Goal: Obtain resource: Download file/media

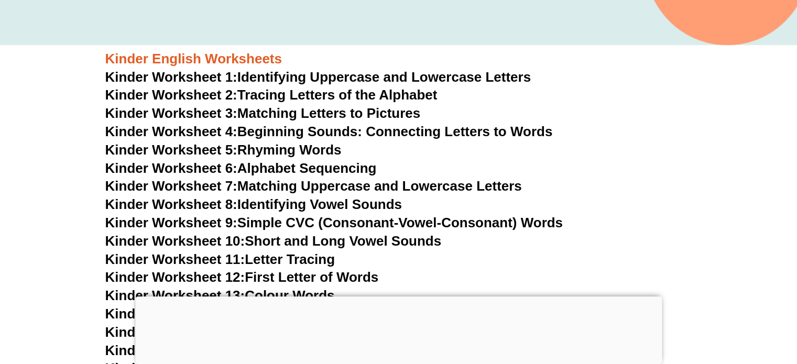
scroll to position [419, 0]
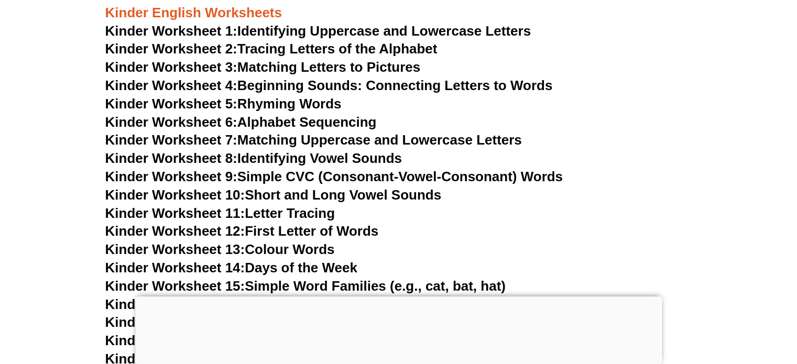
click at [358, 71] on link "Kinder Worksheet 3: Matching Letters to Pictures" at bounding box center [262, 67] width 315 height 16
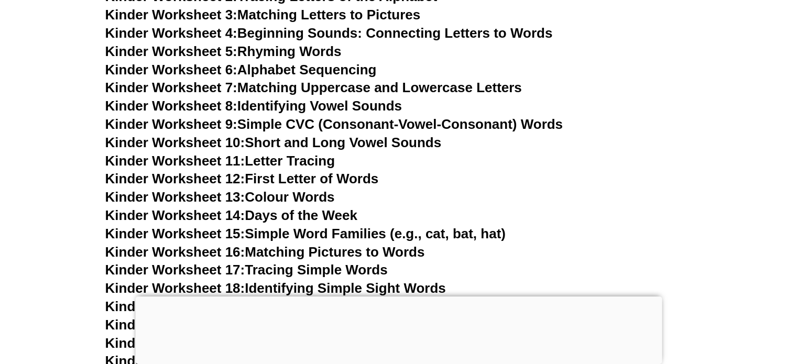
click at [278, 194] on link "Kinder Worksheet 13: Colour Words" at bounding box center [220, 197] width 230 height 16
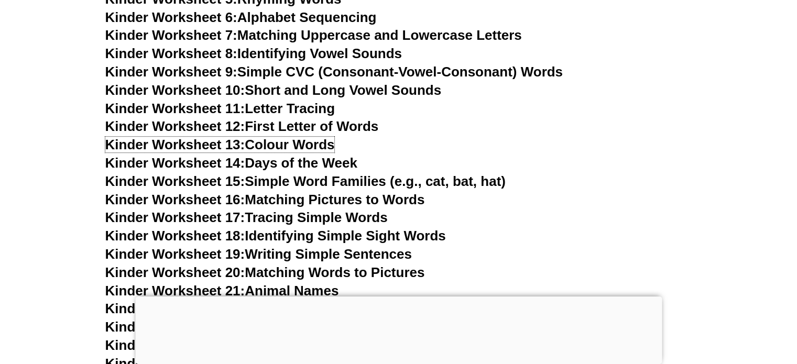
scroll to position [576, 0]
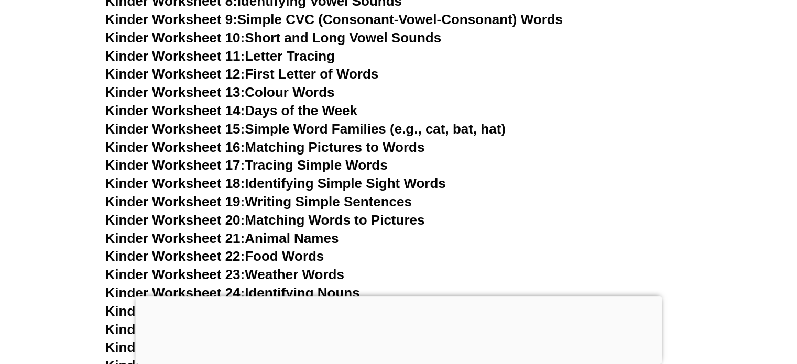
click at [336, 204] on link "Kinder Worksheet 19: Writing Simple Sentences" at bounding box center [258, 202] width 307 height 16
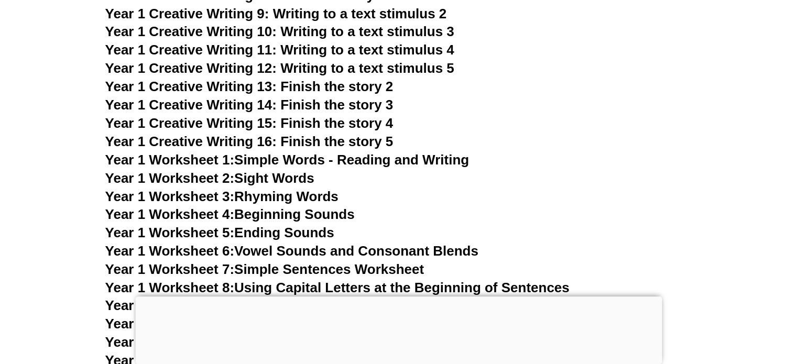
scroll to position [1886, 0]
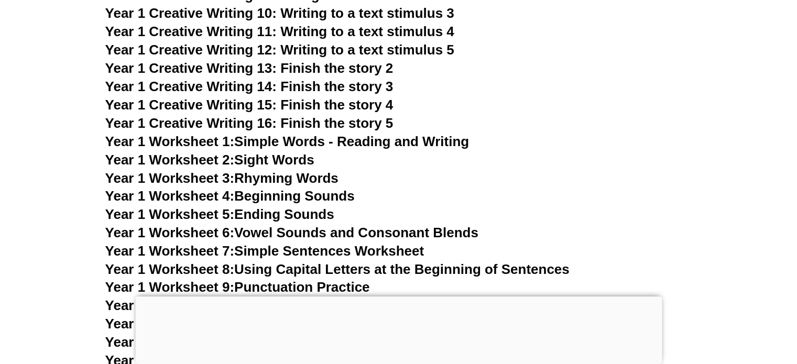
click at [305, 139] on link "Year 1 Worksheet 1: Simple Words - Reading and Writing" at bounding box center [287, 141] width 364 height 16
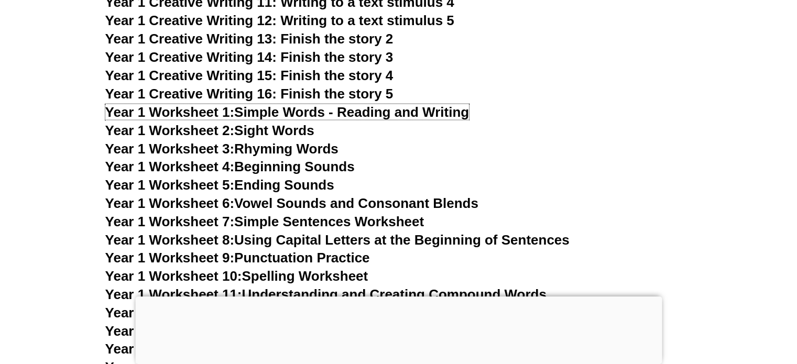
scroll to position [1939, 0]
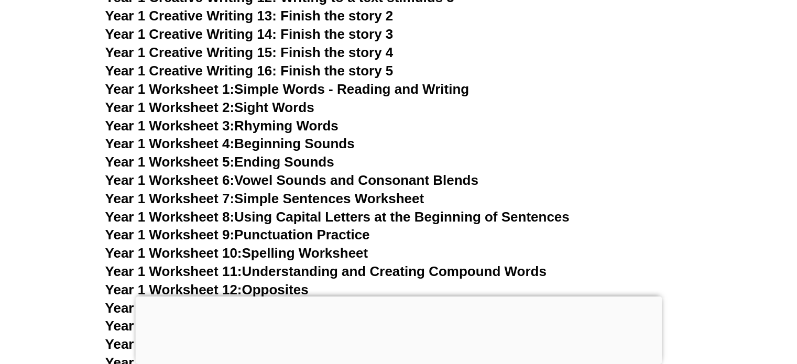
click at [405, 194] on link "Year 1 Worksheet 7: Simple Sentences Worksheet" at bounding box center [264, 198] width 319 height 16
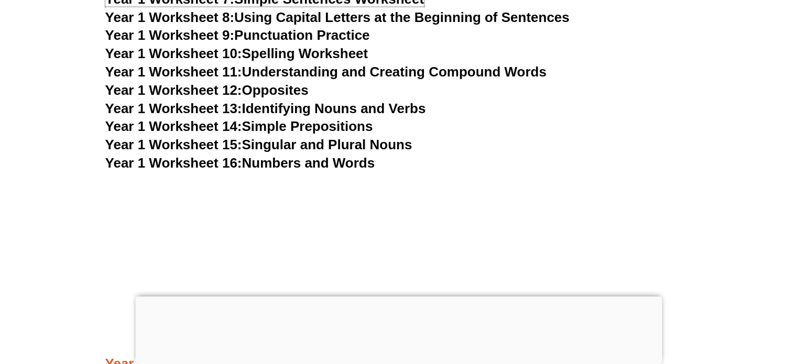
scroll to position [2148, 0]
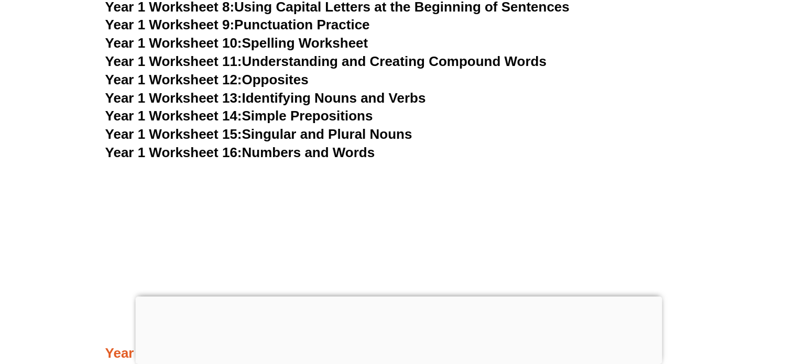
click at [323, 152] on link "Year 1 Worksheet 16: Numbers and Words" at bounding box center [240, 153] width 270 height 16
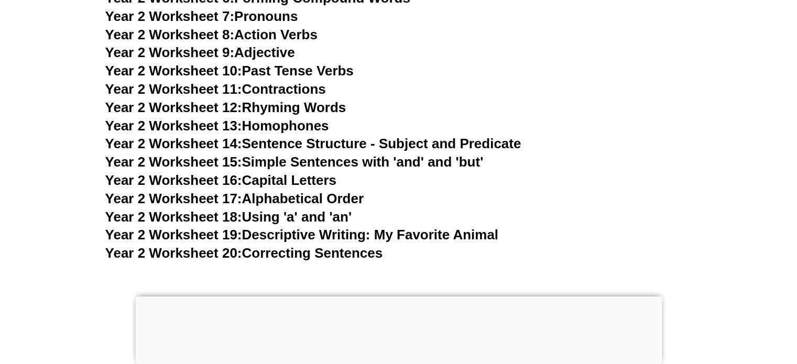
scroll to position [2987, 0]
click at [203, 221] on span "Year 2 Worksheet 18:" at bounding box center [173, 217] width 137 height 16
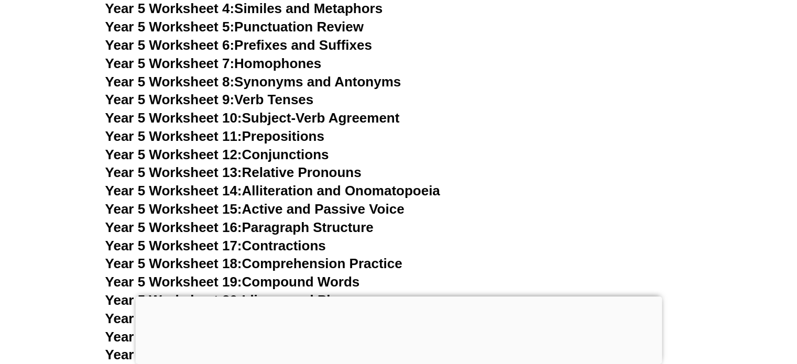
scroll to position [5292, 0]
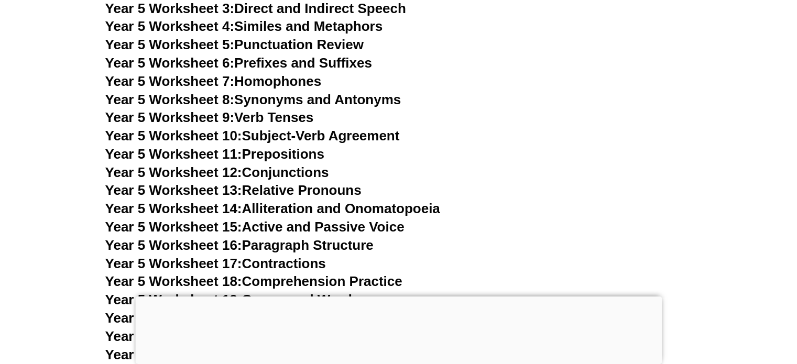
click at [309, 158] on link "Year 5 Worksheet 11: Prepositions" at bounding box center [214, 154] width 219 height 16
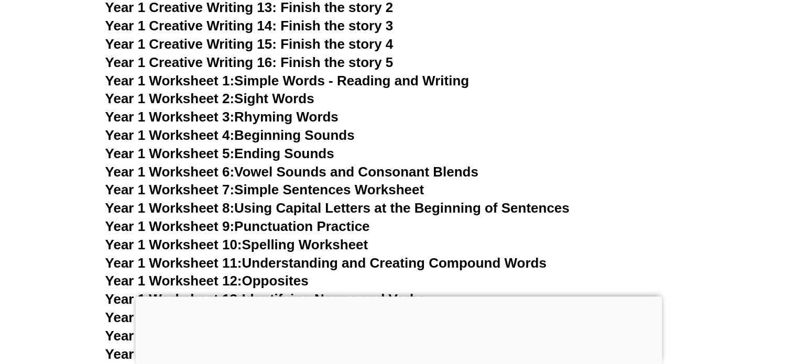
scroll to position [2044, 0]
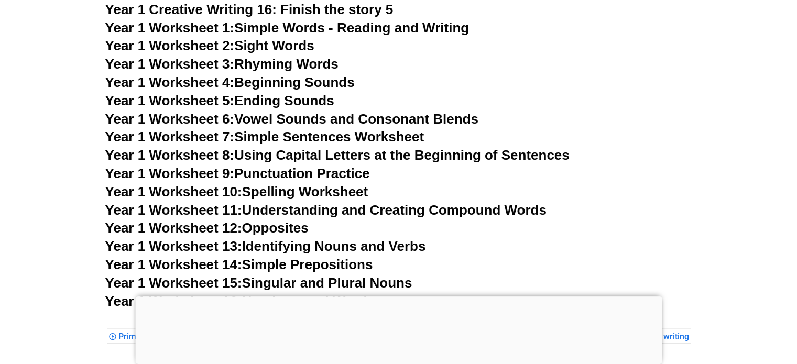
click at [272, 189] on link "Year 1 Worksheet 10: Spelling Worksheet" at bounding box center [236, 192] width 263 height 16
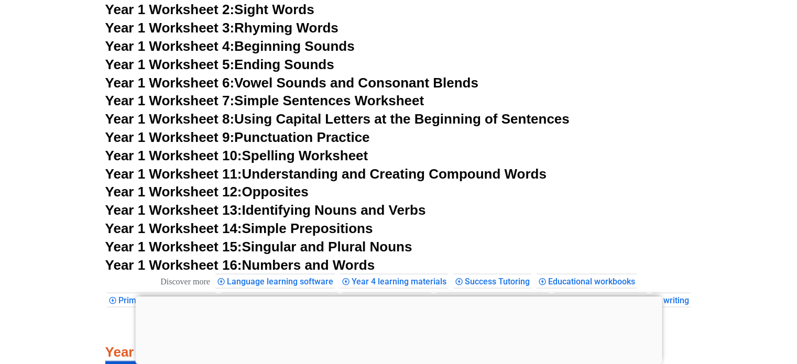
scroll to position [2253, 0]
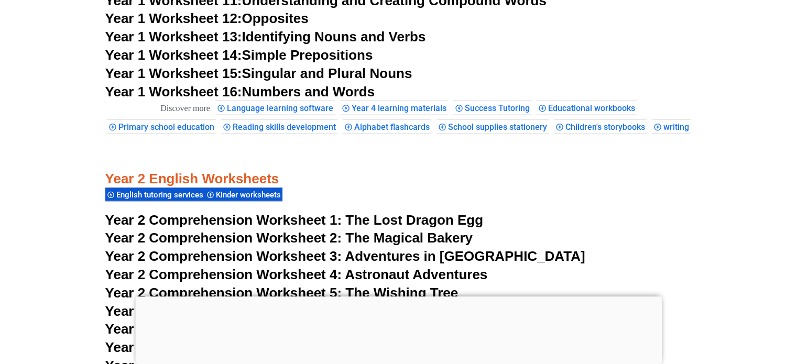
click at [382, 76] on link "Year 1 Worksheet 15: Singular and Plural Nouns" at bounding box center [258, 73] width 307 height 16
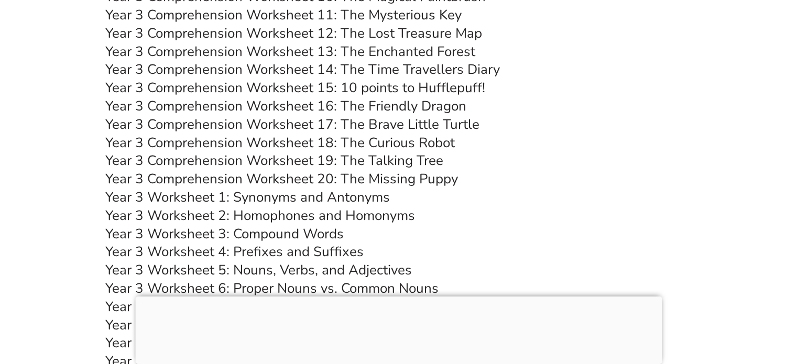
scroll to position [3511, 0]
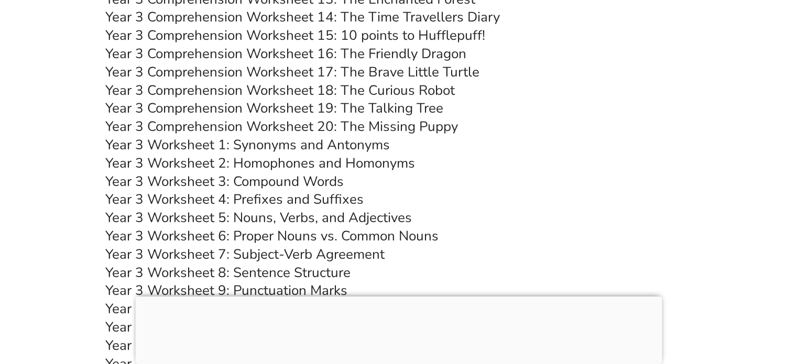
click at [363, 227] on link "Year 3 Worksheet 5: Nouns, Verbs, and Adjectives" at bounding box center [258, 218] width 307 height 18
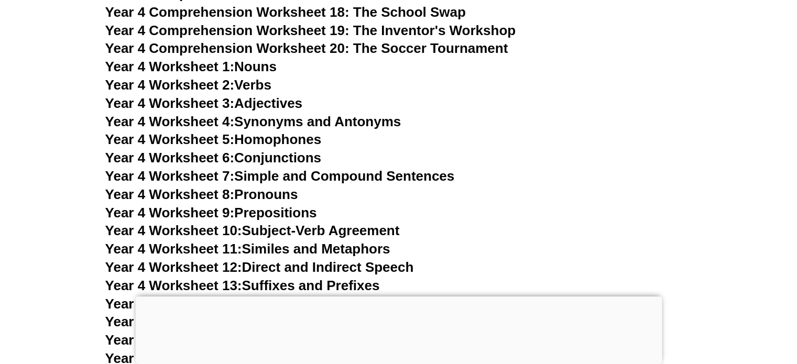
scroll to position [4402, 0]
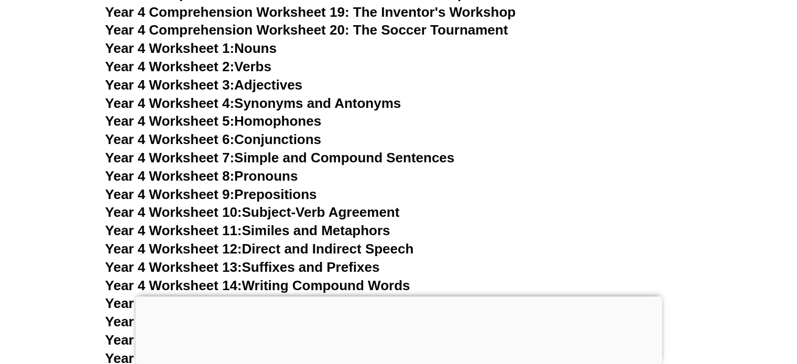
click at [180, 56] on span "Year 4 Worksheet 1:" at bounding box center [169, 48] width 129 height 16
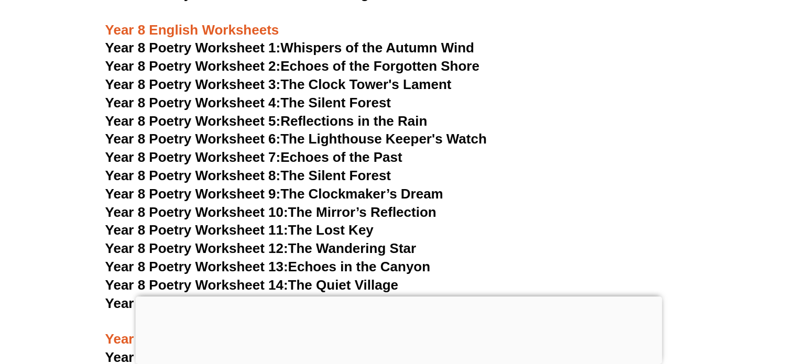
scroll to position [6759, 0]
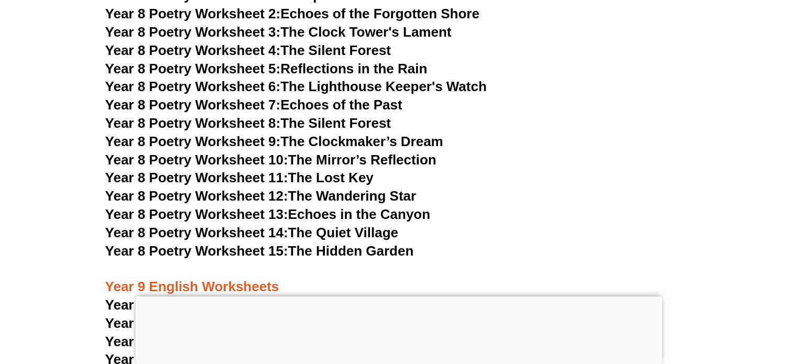
click at [340, 170] on link "Year 8 Poetry Worksheet 11: The Lost Key" at bounding box center [239, 178] width 268 height 16
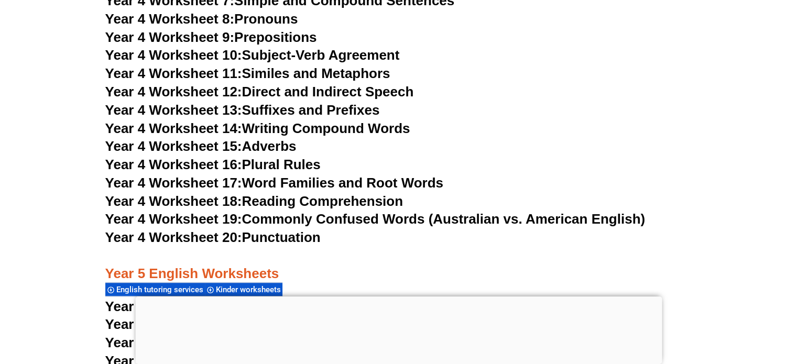
scroll to position [4611, 0]
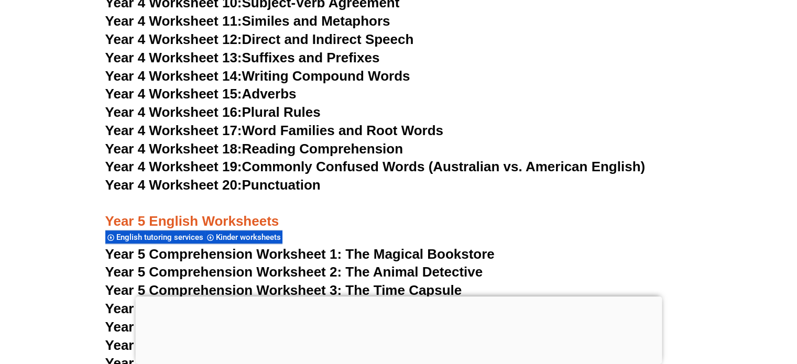
click at [296, 157] on link "Year 4 Worksheet 18: Reading Comprehension" at bounding box center [254, 149] width 298 height 16
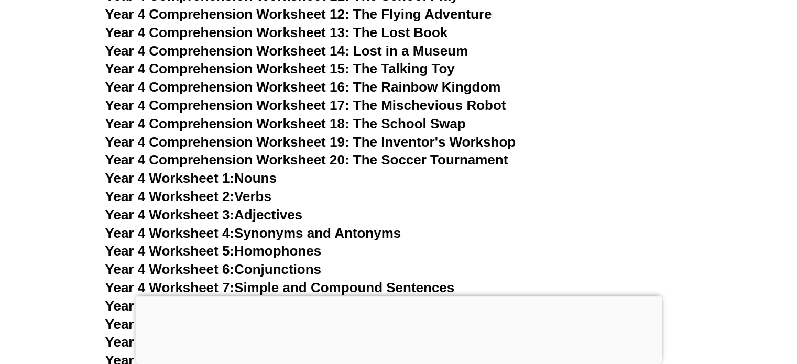
scroll to position [4297, 0]
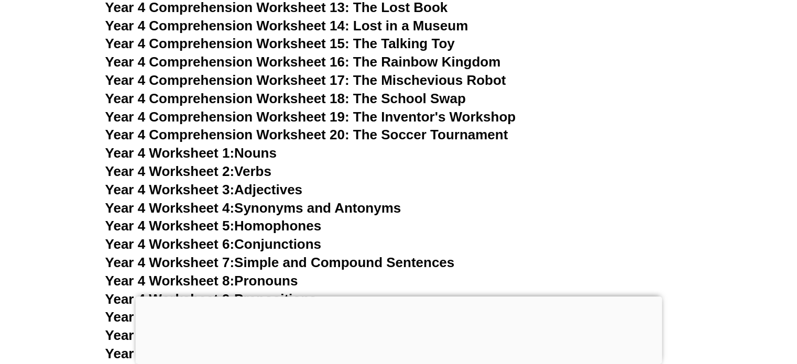
click at [210, 161] on span "Year 4 Worksheet 1:" at bounding box center [169, 153] width 129 height 16
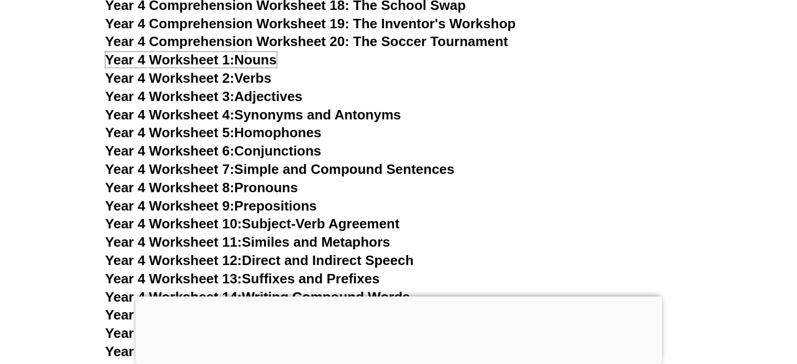
scroll to position [4402, 0]
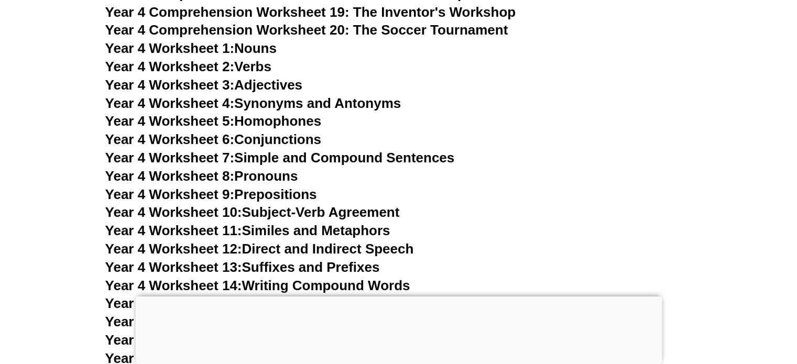
click at [281, 202] on link "Year 4 Worksheet 9: Prepositions" at bounding box center [211, 195] width 212 height 16
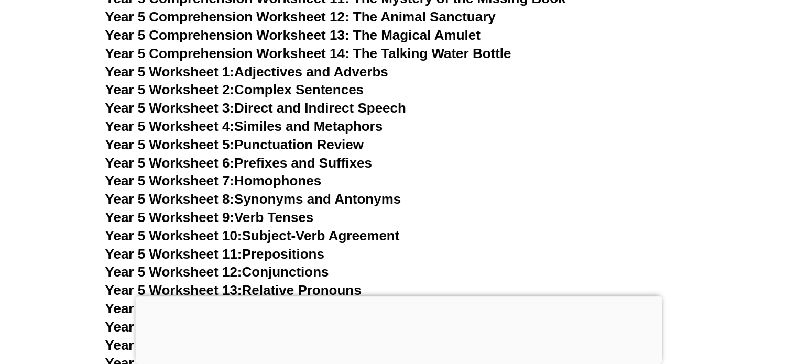
scroll to position [5030, 0]
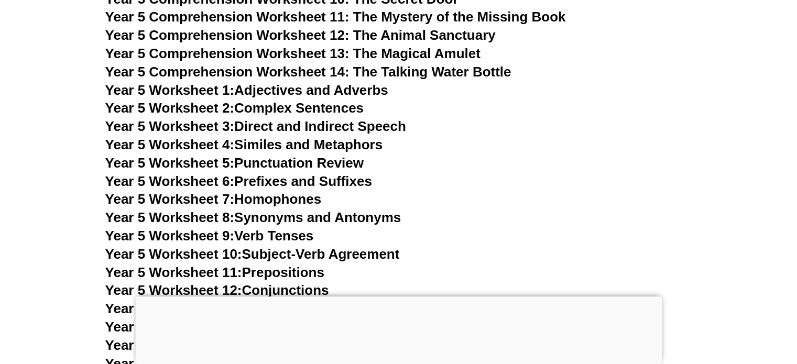
click at [324, 98] on link "Year 5 Worksheet 1: Adjectives and Adverbs" at bounding box center [246, 90] width 283 height 16
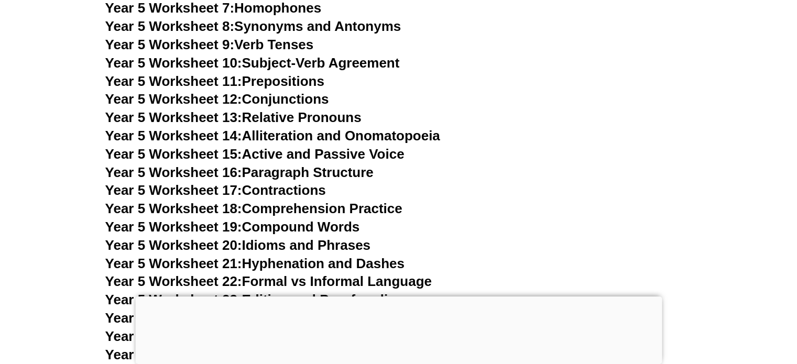
scroll to position [5240, 0]
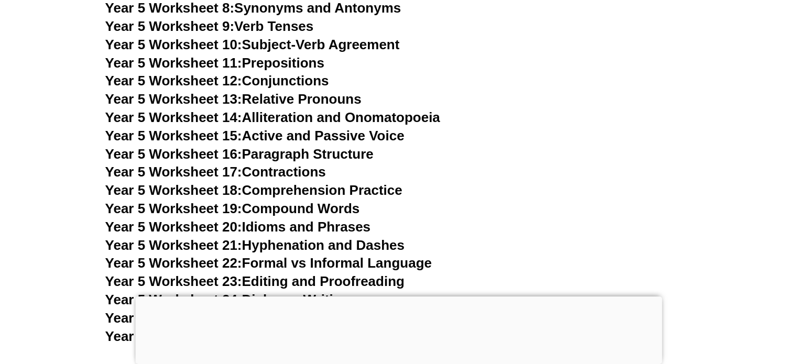
click at [275, 162] on link "Year 5 Worksheet 16: Paragraph Structure" at bounding box center [239, 154] width 268 height 16
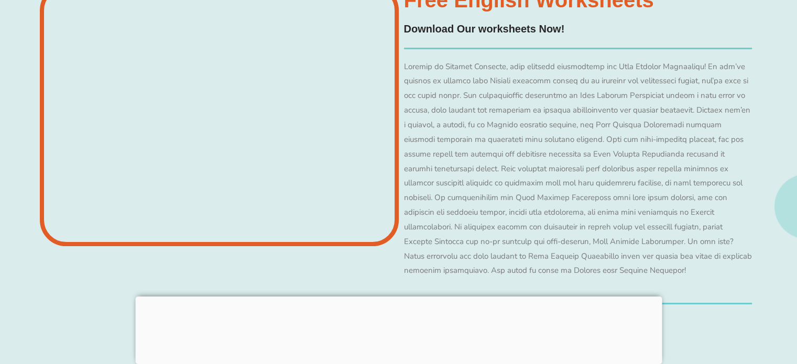
scroll to position [8174, 0]
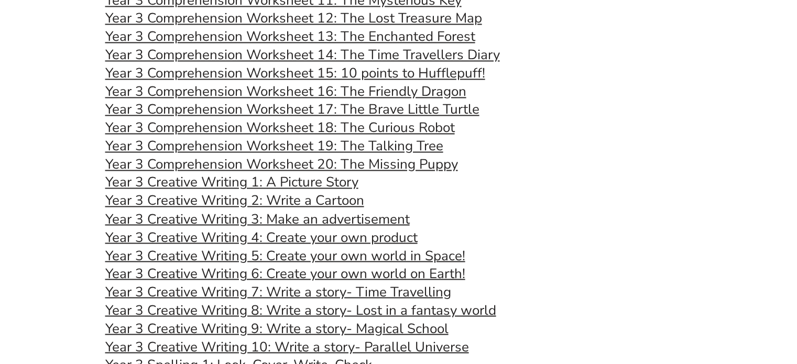
scroll to position [1782, 0]
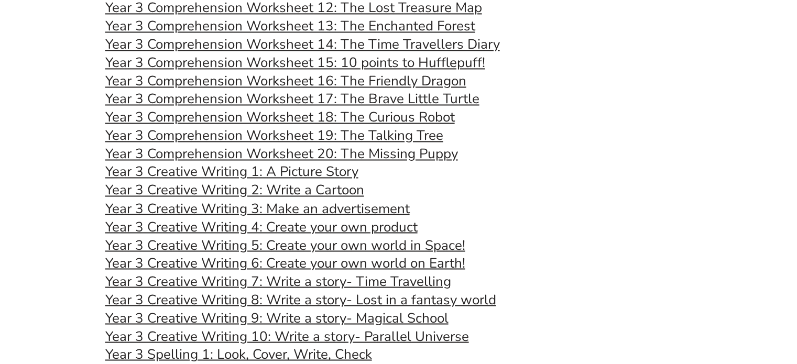
click at [298, 177] on link "Year 3 Creative Writing 1: A Picture Story" at bounding box center [231, 171] width 253 height 18
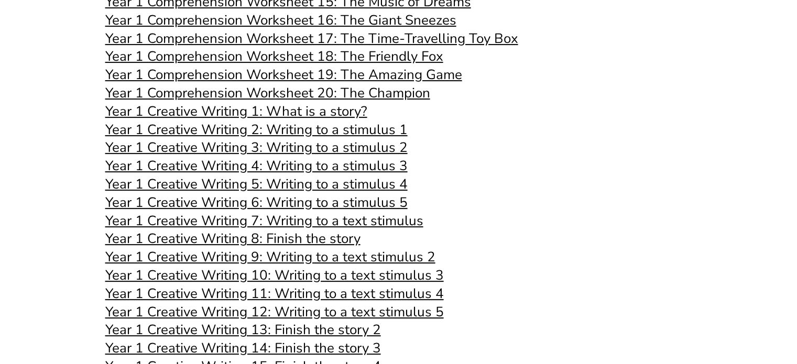
scroll to position [0, 0]
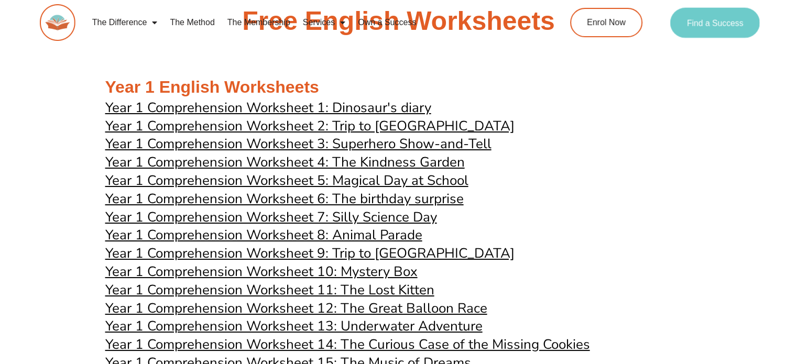
click at [700, 21] on span "Find a Success" at bounding box center [715, 22] width 57 height 8
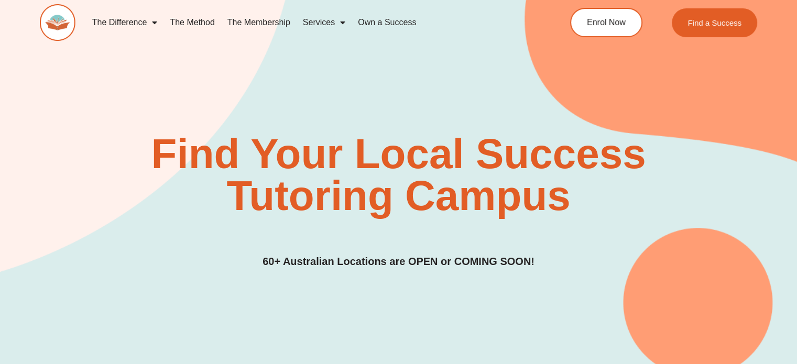
click at [208, 26] on link "The Method" at bounding box center [191, 22] width 57 height 24
